Goal: Task Accomplishment & Management: Manage account settings

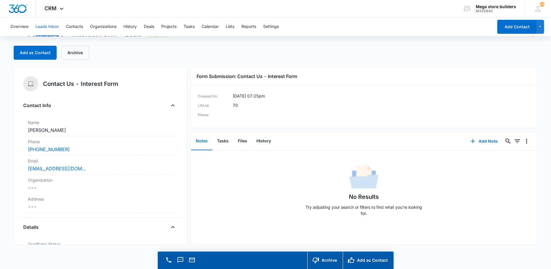
scroll to position [17, 0]
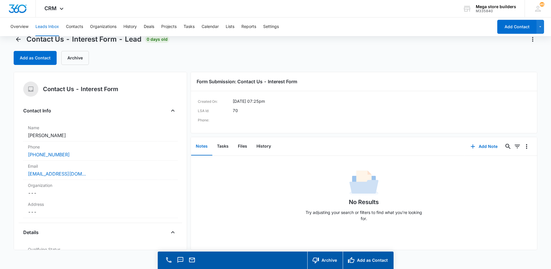
scroll to position [17, 0]
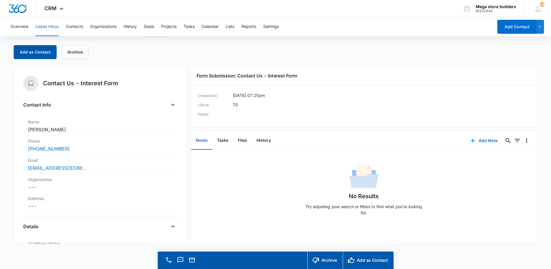
click at [42, 53] on button "Add as Contact" at bounding box center [35, 52] width 43 height 14
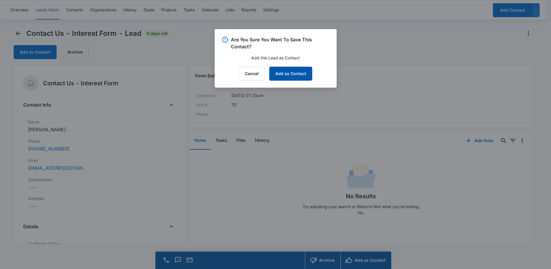
click at [288, 74] on button "Add as Contact" at bounding box center [290, 74] width 43 height 14
